Goal: Navigation & Orientation: Find specific page/section

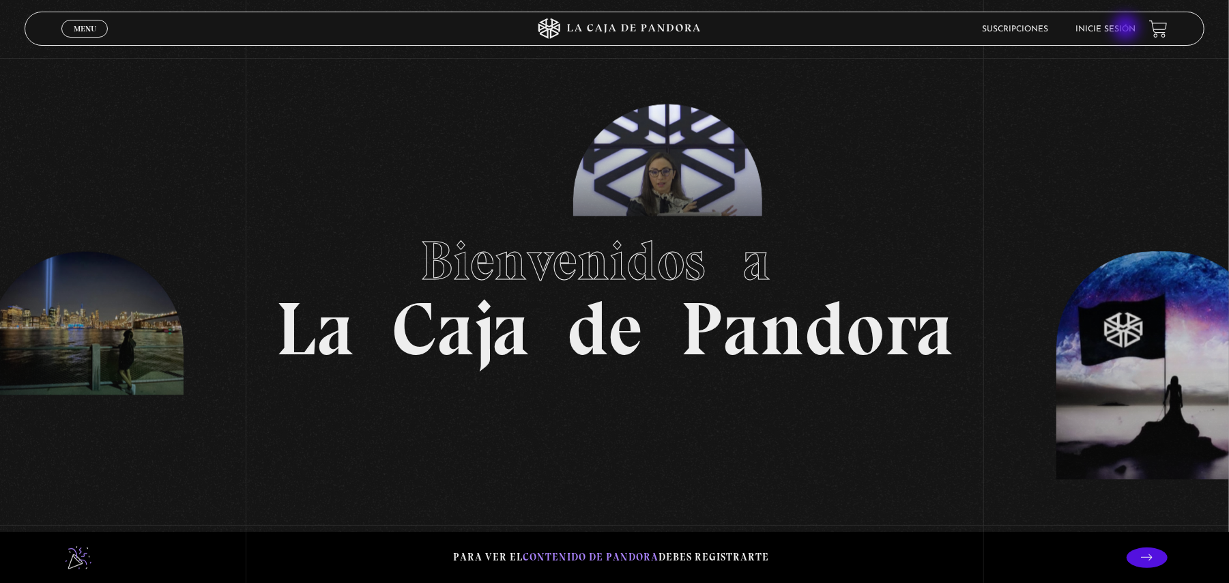
click at [1127, 28] on link "Inicie sesión" at bounding box center [1105, 29] width 60 height 8
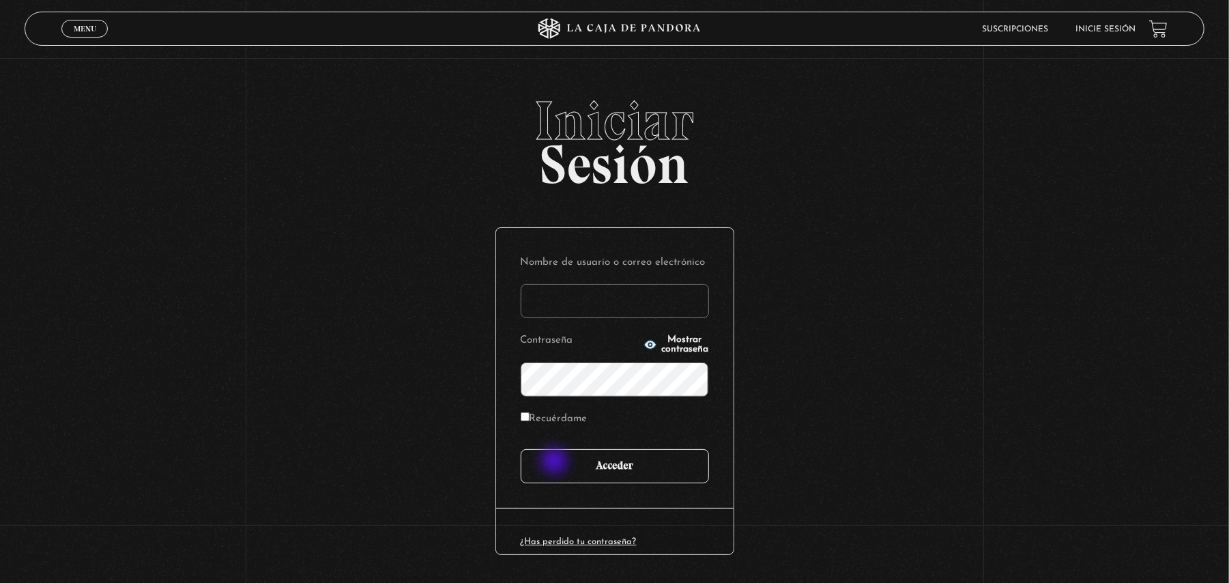
type input "[EMAIL_ADDRESS][DOMAIN_NAME]"
click at [558, 461] on input "Acceder" at bounding box center [615, 466] width 188 height 34
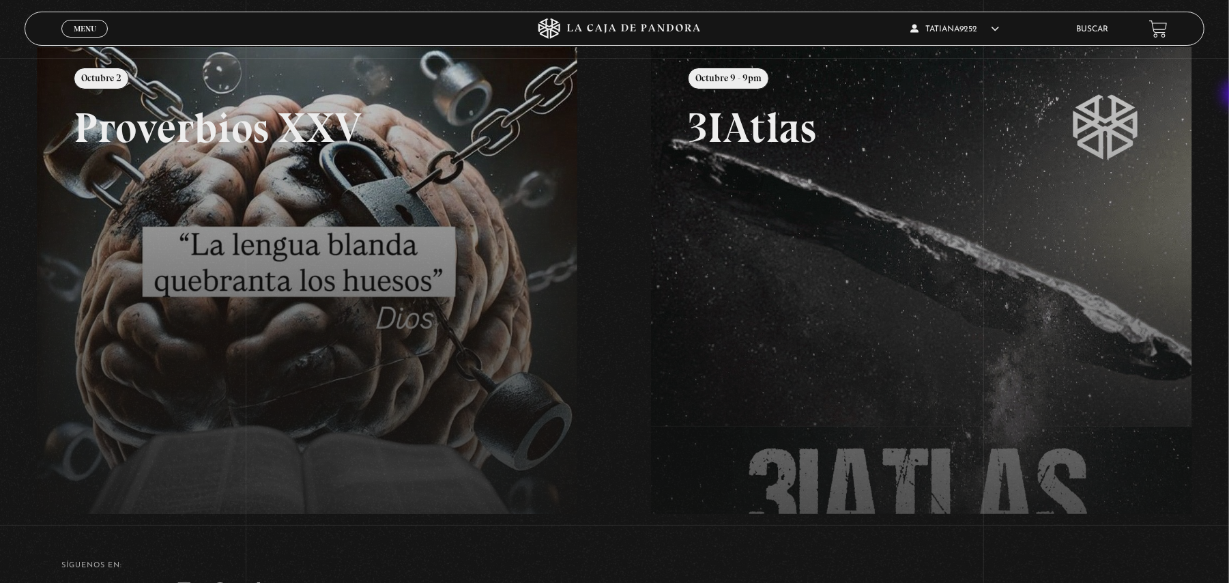
scroll to position [177, 0]
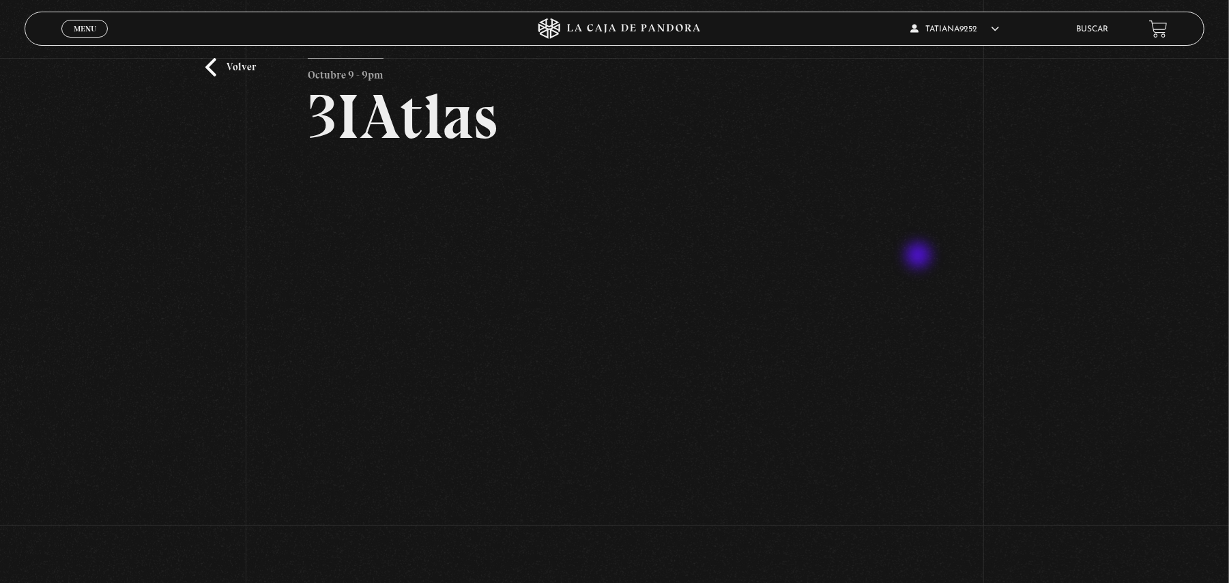
scroll to position [91, 0]
